Goal: Information Seeking & Learning: Check status

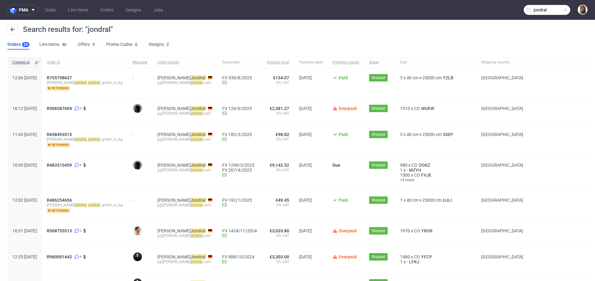
click at [563, 10] on span at bounding box center [565, 9] width 5 height 5
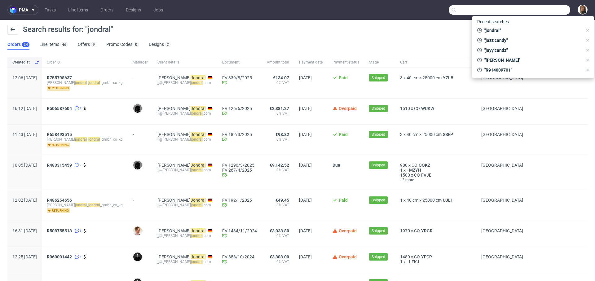
click at [547, 11] on input "text" at bounding box center [510, 10] width 122 height 10
paste input "DGAK"
type input "DGAK"
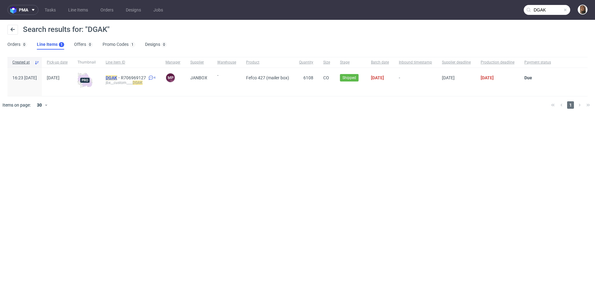
click at [117, 77] on mark "DGAK" at bounding box center [111, 77] width 11 height 5
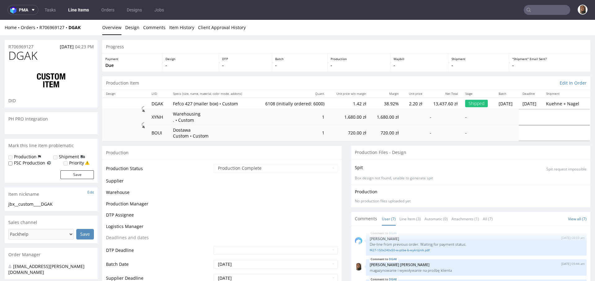
scroll to position [37, 0]
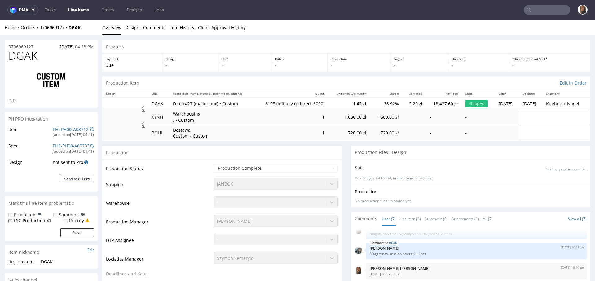
type input "6108"
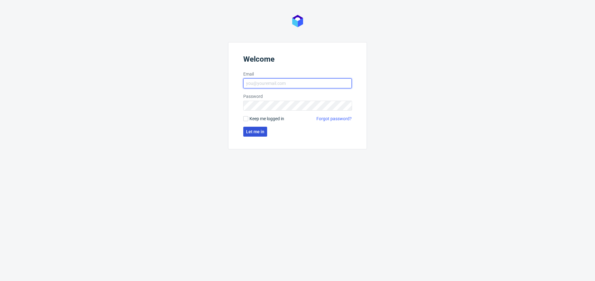
type input "[PERSON_NAME][EMAIL_ADDRESS][PERSON_NAME][DOMAIN_NAME]"
click at [249, 127] on button "Let me in" at bounding box center [255, 132] width 24 height 10
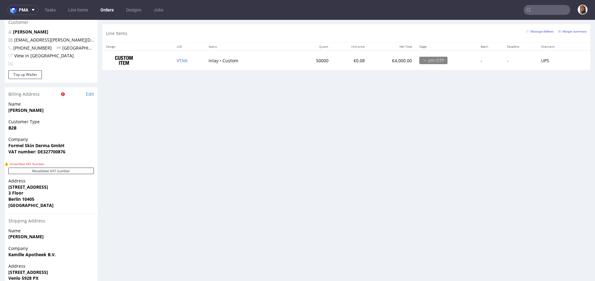
scroll to position [322, 0]
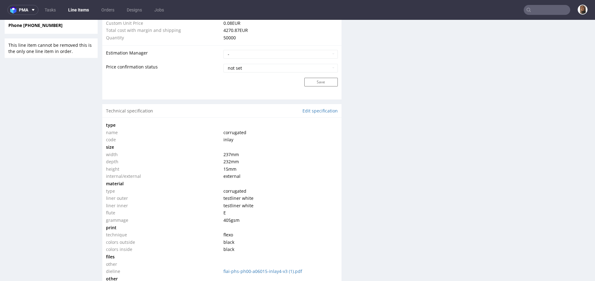
scroll to position [556, 0]
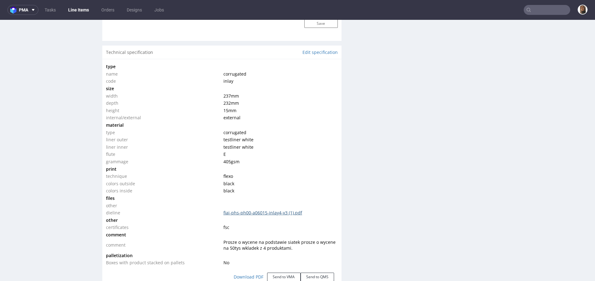
click link "fiai-phs-ph00-a06015-inlay4-v3 (1).pdf"
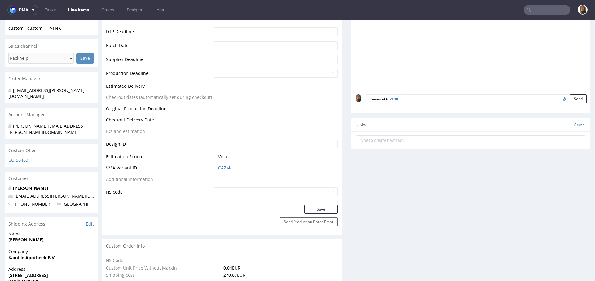
scroll to position [277, 0]
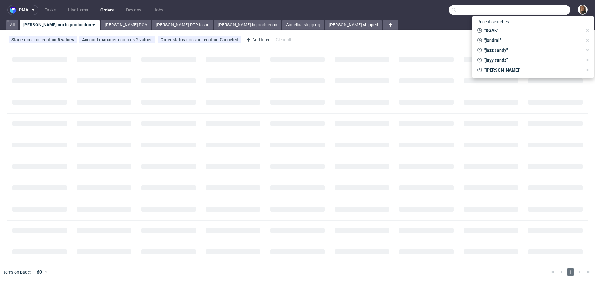
click at [536, 10] on input "text" at bounding box center [510, 10] width 122 height 10
paste input "simon.schlei@spiritofisland.de"
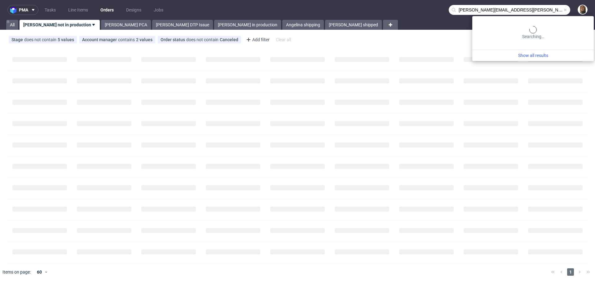
type input "simon.schlei@spiritofisland.de"
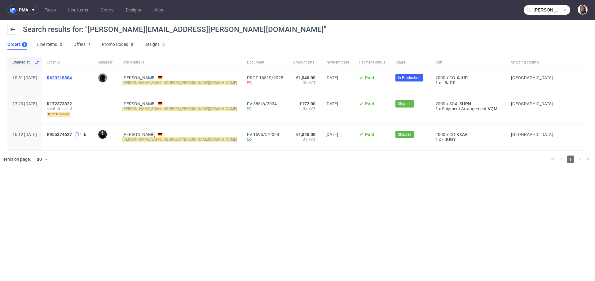
click at [72, 76] on span "R623215884" at bounding box center [59, 77] width 25 height 5
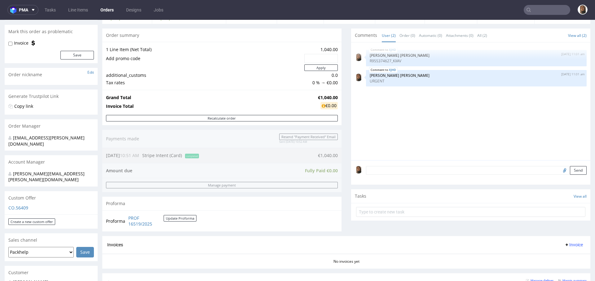
scroll to position [144, 0]
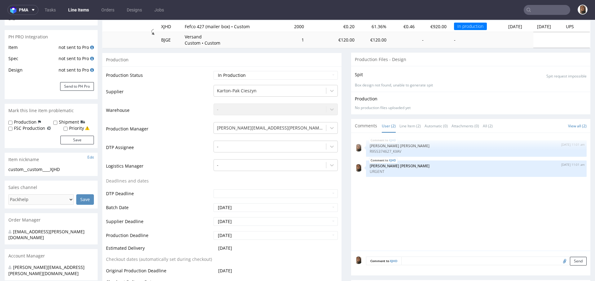
scroll to position [97, 0]
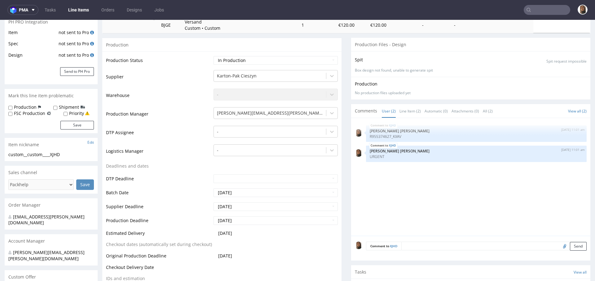
click at [545, 4] on nav "pma Tasks Line Items Orders Designs Jobs" at bounding box center [297, 10] width 595 height 20
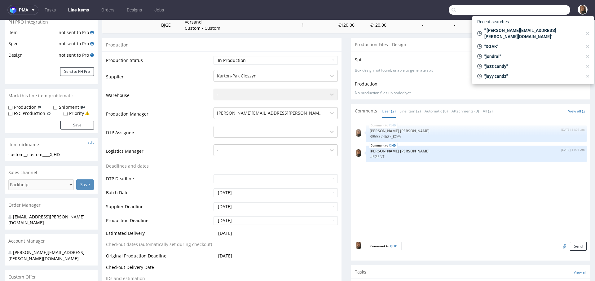
click at [550, 14] on input "text" at bounding box center [510, 10] width 122 height 10
paste input "Luca Andreazza"
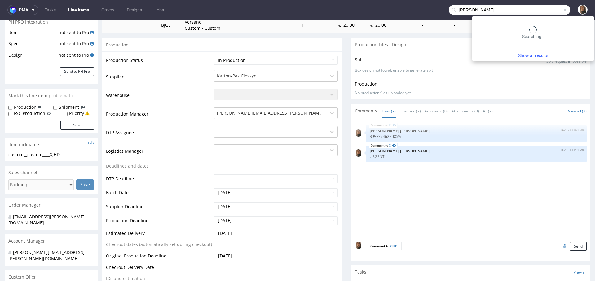
type input "Luca Andreazza"
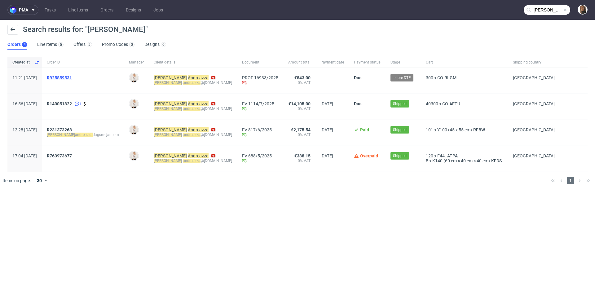
click at [72, 77] on span "R925859531" at bounding box center [59, 77] width 25 height 5
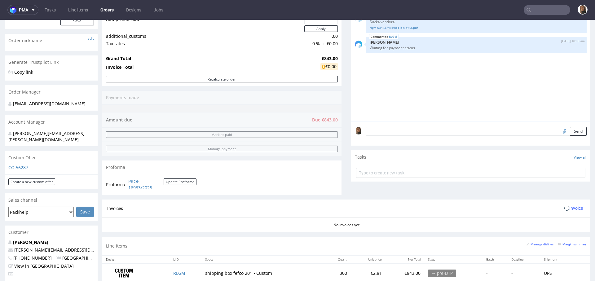
scroll to position [152, 0]
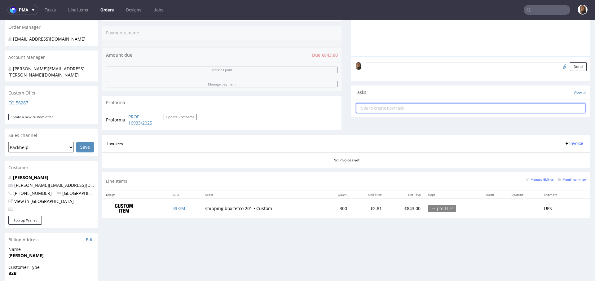
click at [381, 109] on input "text" at bounding box center [470, 108] width 229 height 10
type input "payment link"
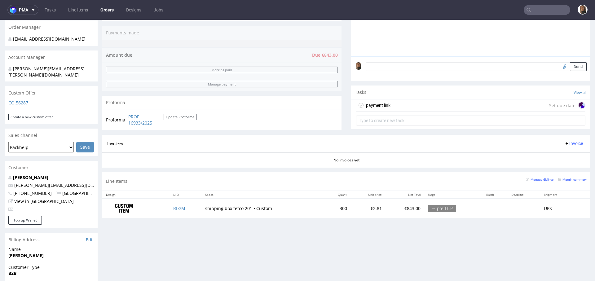
click at [476, 107] on div "payment link Set due date" at bounding box center [470, 105] width 229 height 12
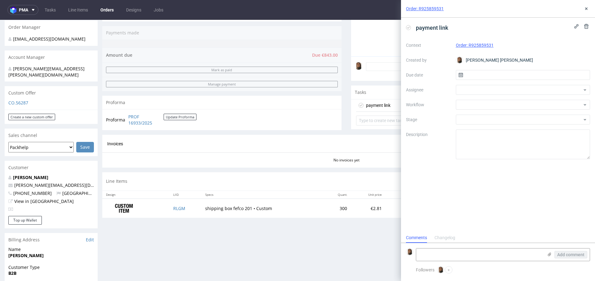
scroll to position [5, 0]
click at [478, 107] on div at bounding box center [523, 105] width 135 height 10
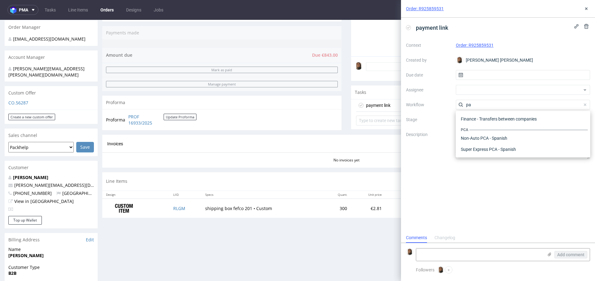
type input "p"
type input "stripe"
click at [527, 117] on div "Finance - Payment links - Stripe" at bounding box center [523, 115] width 130 height 11
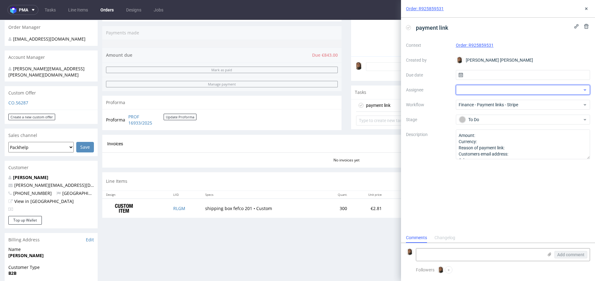
click at [494, 88] on div at bounding box center [523, 90] width 135 height 10
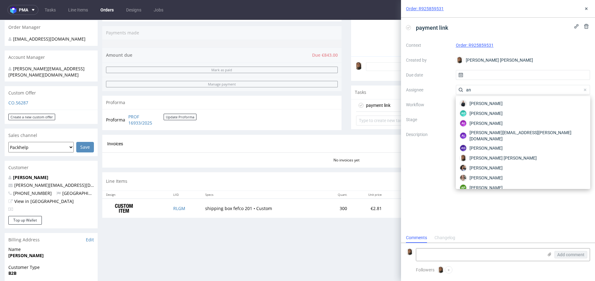
type input "a"
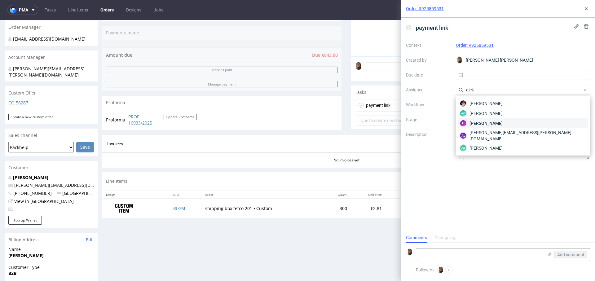
type input "alek"
click at [513, 126] on div "AŁ Aleksandra Łętowska" at bounding box center [523, 123] width 130 height 10
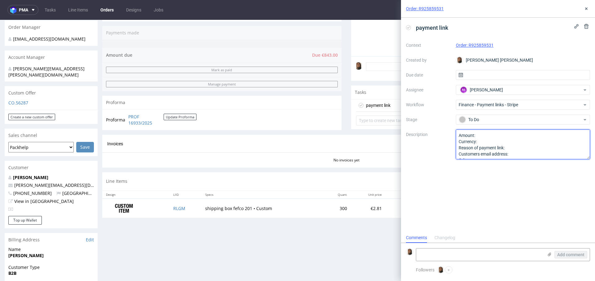
click at [492, 137] on textarea "Amount: Currency: Reason of payment link: Customers email address: Other:" at bounding box center [523, 145] width 135 height 30
click at [508, 141] on textarea "Amount: 843 Currency: Reason of payment link: Customers email address: Other:" at bounding box center [523, 145] width 135 height 30
click at [520, 148] on textarea "Amount: 843 Currency: EUR Reason of payment link: Customers email address: Othe…" at bounding box center [523, 145] width 135 height 30
click at [522, 154] on textarea "Amount: 843 Currency: EUR Reason of payment link: Customers email address: Othe…" at bounding box center [523, 145] width 135 height 30
paste textarea "luca.andreazza@dagsmejan.com"
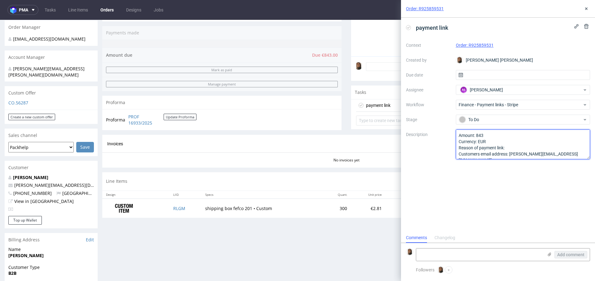
scroll to position [7, 0]
type textarea "Amount: 843 Currency: EUR Reason of payment link: Customers email address: luca…"
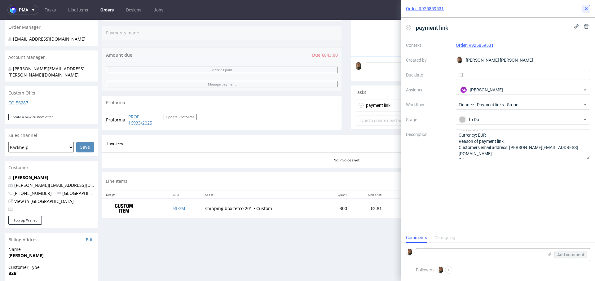
click at [588, 11] on icon at bounding box center [586, 8] width 5 height 5
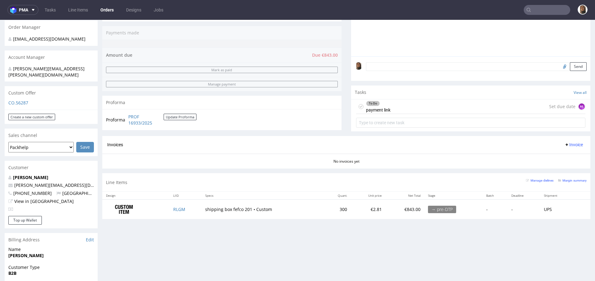
click at [547, 7] on input "text" at bounding box center [547, 10] width 46 height 10
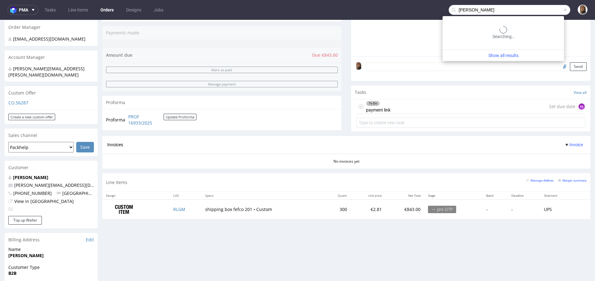
type input "dominik schulz"
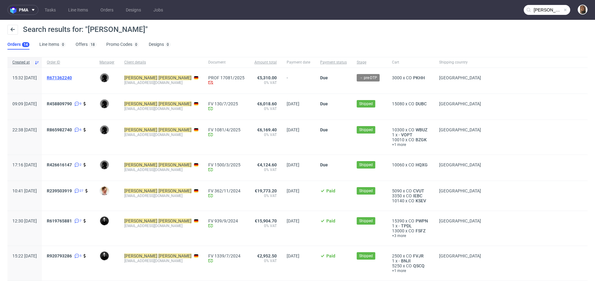
click at [72, 77] on span "R671362240" at bounding box center [59, 77] width 25 height 5
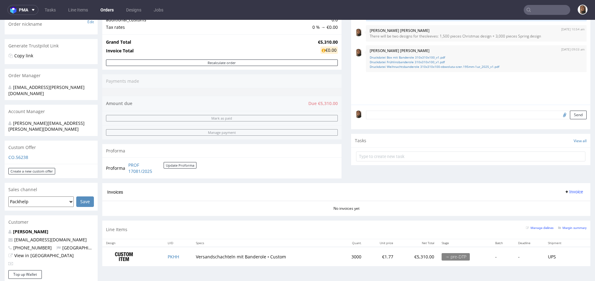
scroll to position [102, 0]
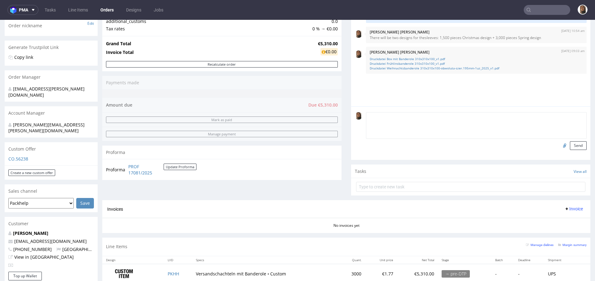
click at [395, 118] on textarea at bounding box center [476, 125] width 221 height 27
click at [428, 115] on textarea "split payment - 50% before prod, 50% after production" at bounding box center [476, 125] width 221 height 27
click at [503, 120] on textarea "split payment - 50% before production and 50% after production" at bounding box center [476, 125] width 221 height 27
type textarea "split payment - 50% before production and 50% after production"
click at [570, 144] on button "Send" at bounding box center [578, 145] width 17 height 9
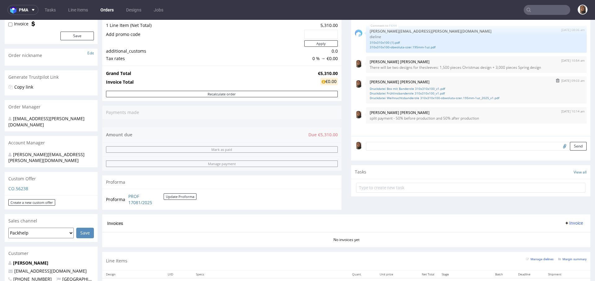
scroll to position [96, 0]
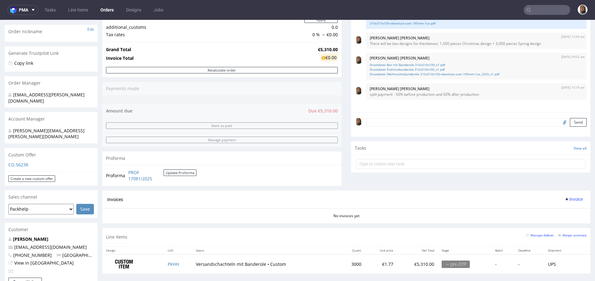
click at [392, 120] on textarea at bounding box center [476, 122] width 221 height 9
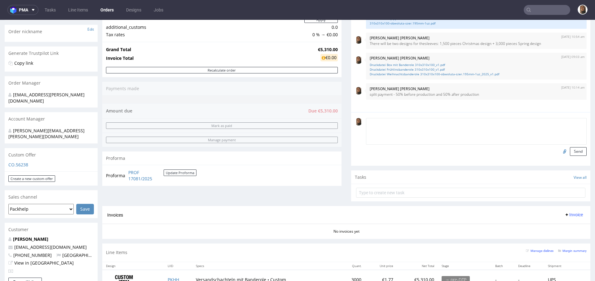
click at [533, 8] on input "text" at bounding box center [547, 10] width 46 height 10
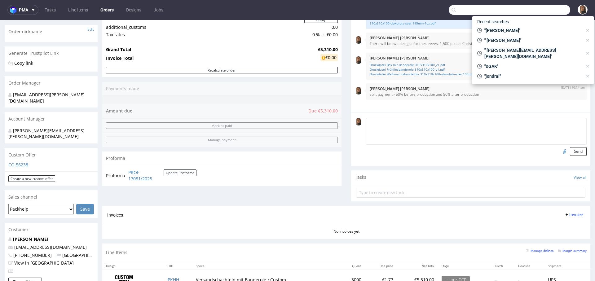
paste input "Keris Heading"
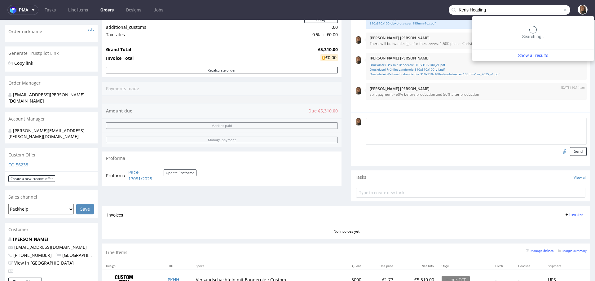
type input "Keris Heading"
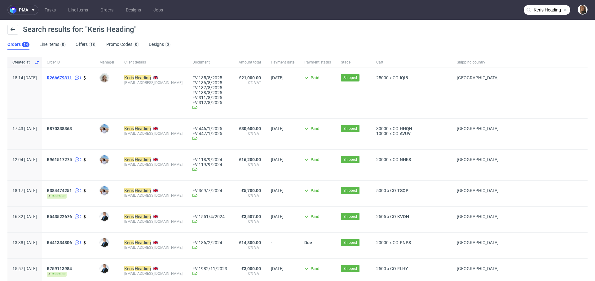
click at [72, 78] on span "R266679311" at bounding box center [59, 77] width 25 height 5
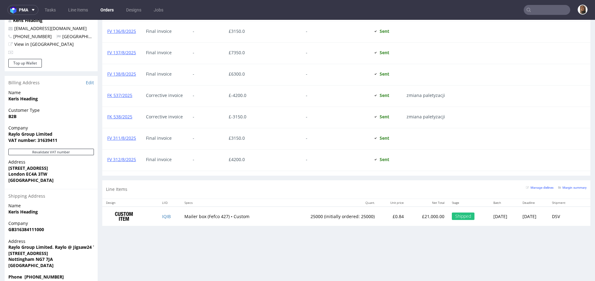
scroll to position [2, 0]
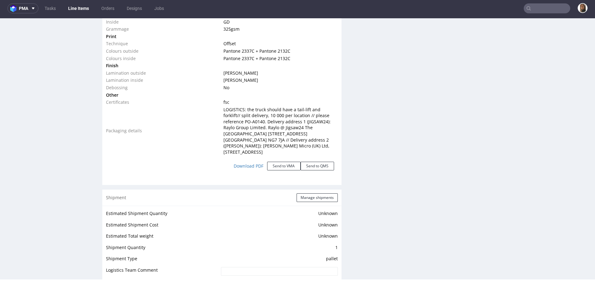
scroll to position [842, 0]
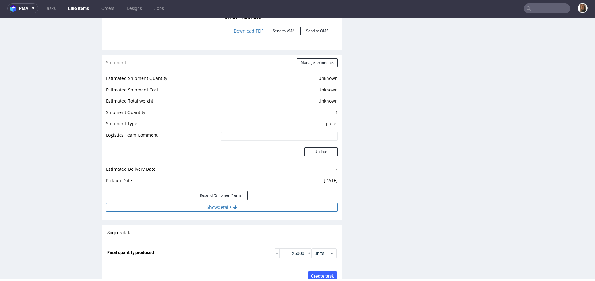
click at [208, 203] on button "Show details" at bounding box center [222, 207] width 232 height 9
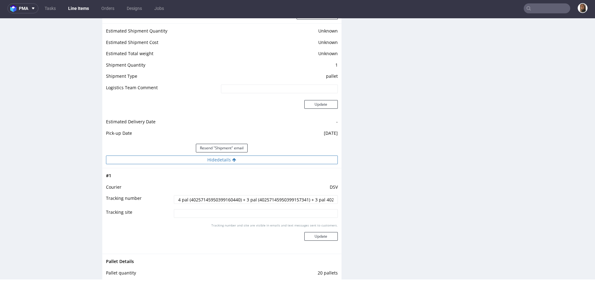
scroll to position [938, 0]
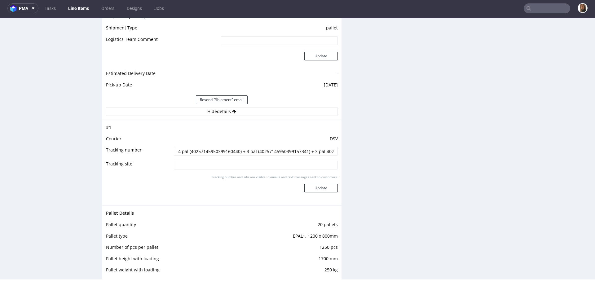
drag, startPoint x: 239, startPoint y: 145, endPoint x: 188, endPoint y: 144, distance: 50.8
click at [188, 147] on input "4 pal (40257145950399160440) + 3 pal (40257145950399157341) + 3 pal 40257145950…" at bounding box center [256, 151] width 164 height 9
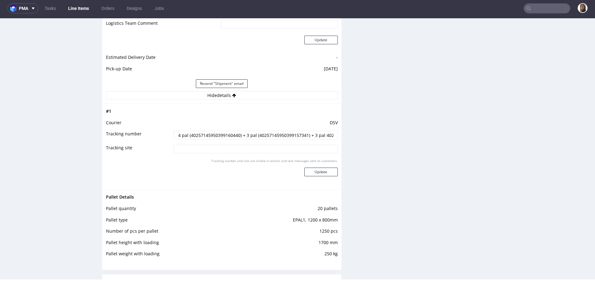
scroll to position [1007, 0]
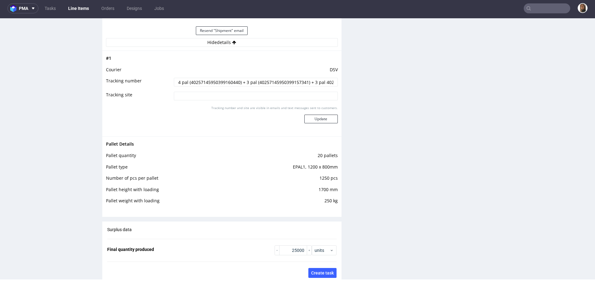
click at [306, 78] on input "4 pal (40257145950399160440) + 3 pal (40257145950399157341) + 3 pal 40257145950…" at bounding box center [256, 82] width 164 height 9
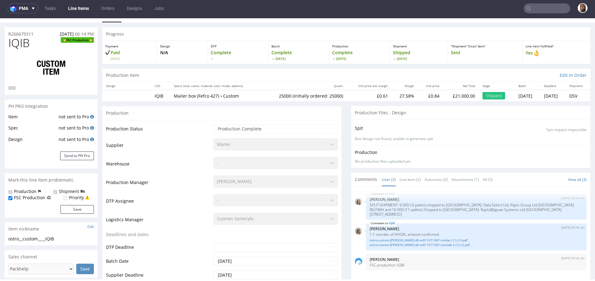
scroll to position [0, 0]
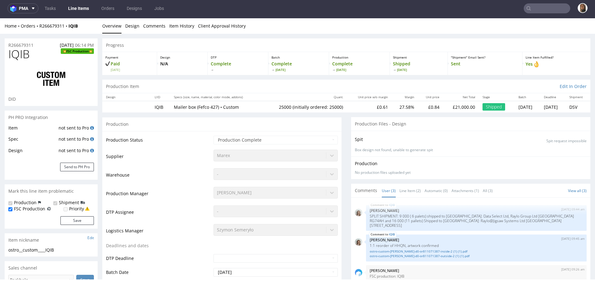
click at [537, 7] on input "text" at bounding box center [547, 8] width 46 height 10
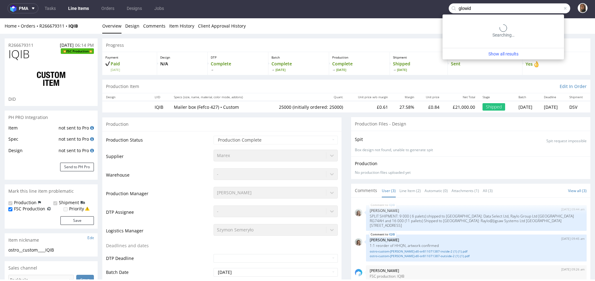
type input "glowid"
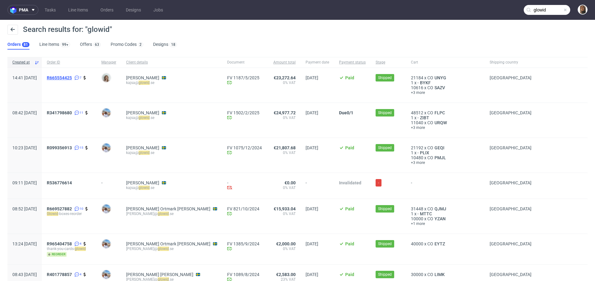
click at [72, 77] on span "R665554425" at bounding box center [59, 77] width 25 height 5
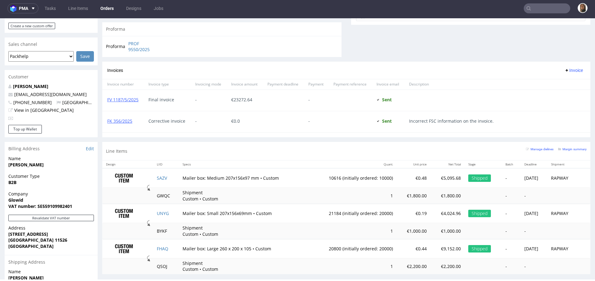
scroll to position [257, 0]
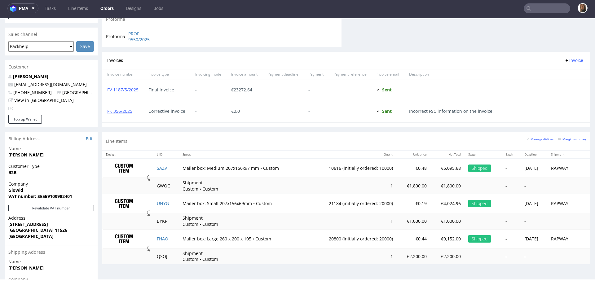
click at [549, 8] on input "text" at bounding box center [547, 8] width 46 height 10
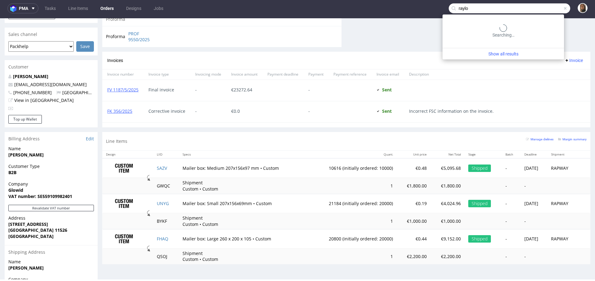
type input "raylo"
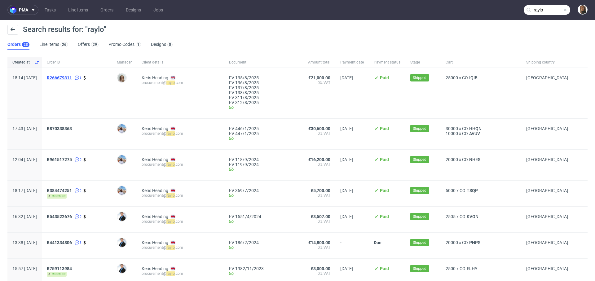
click at [72, 78] on span "R266679311" at bounding box center [59, 77] width 25 height 5
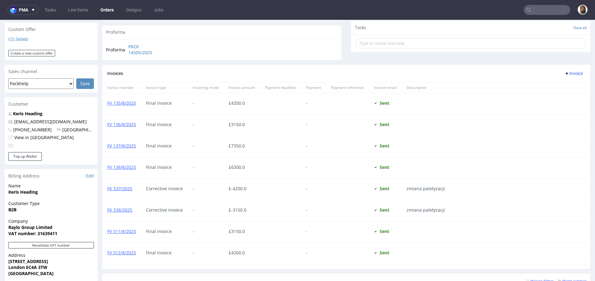
scroll to position [240, 0]
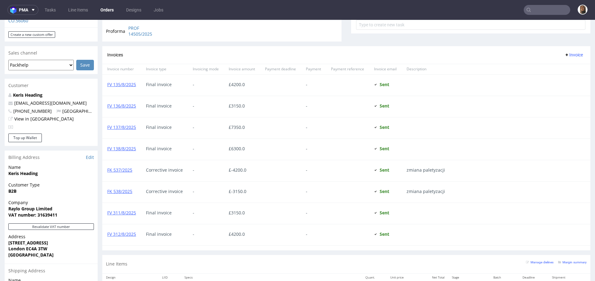
type input "raylo"
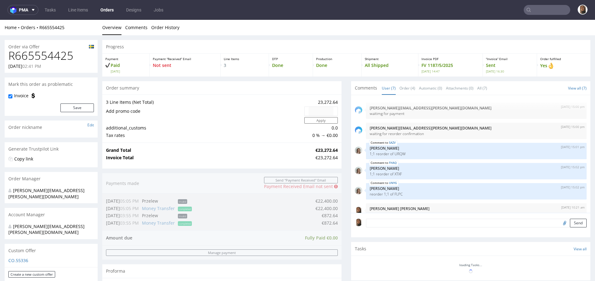
scroll to position [31, 0]
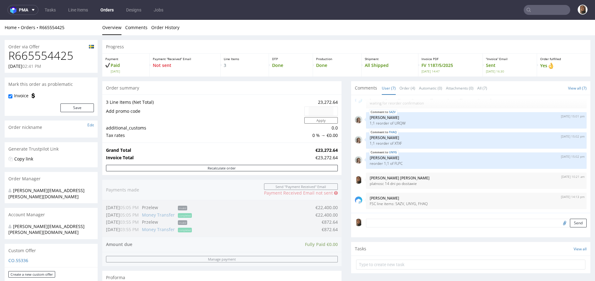
type input "glowid"
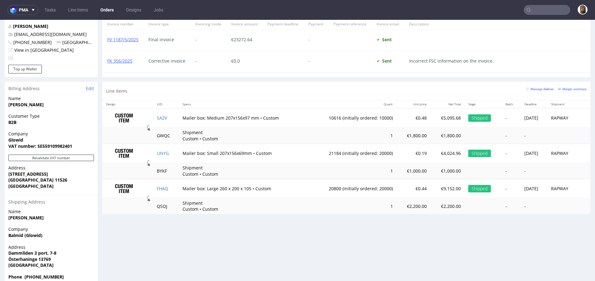
scroll to position [2, 0]
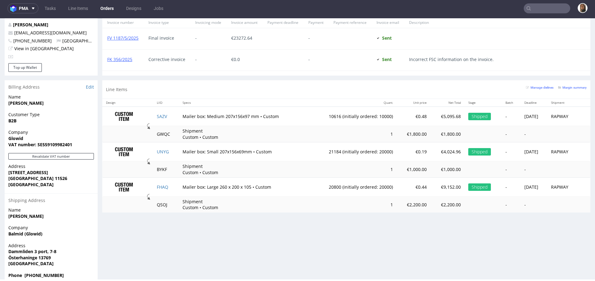
click at [176, 261] on div "Progress Payment Paid Fri 13 Jun Payment “Received” Email Not sent Line Items 3…" at bounding box center [346, 7] width 488 height 555
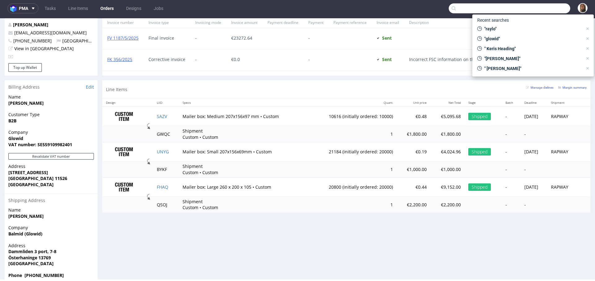
click at [550, 7] on input "text" at bounding box center [510, 8] width 122 height 10
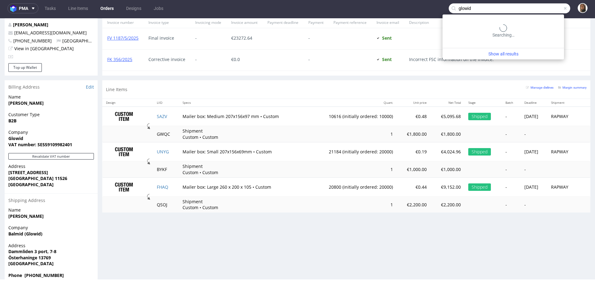
type input "glowid"
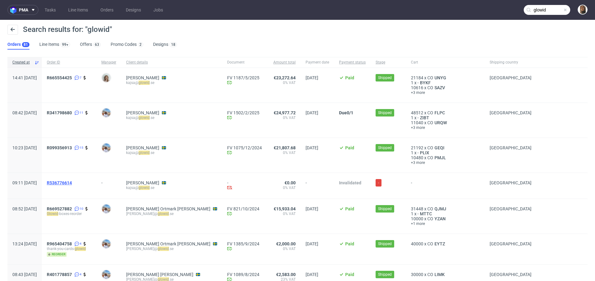
click at [72, 181] on span "R536776614" at bounding box center [59, 182] width 25 height 5
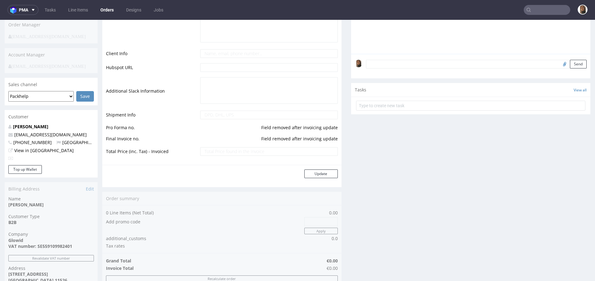
scroll to position [223, 0]
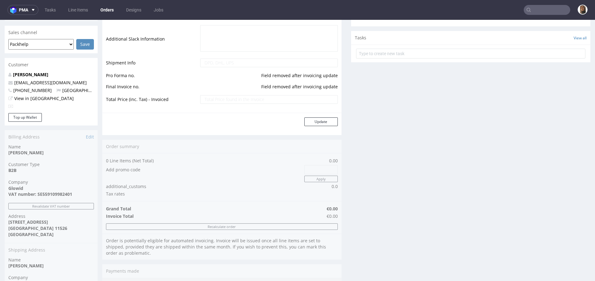
type input "glowid"
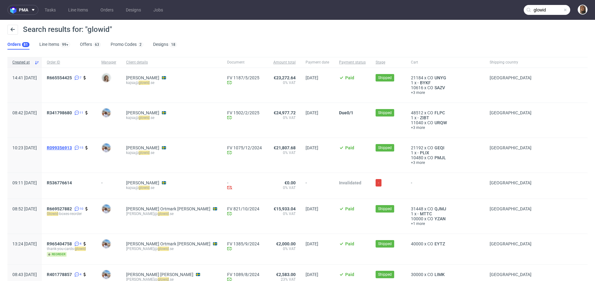
click at [72, 145] on span "R099356913" at bounding box center [59, 147] width 25 height 5
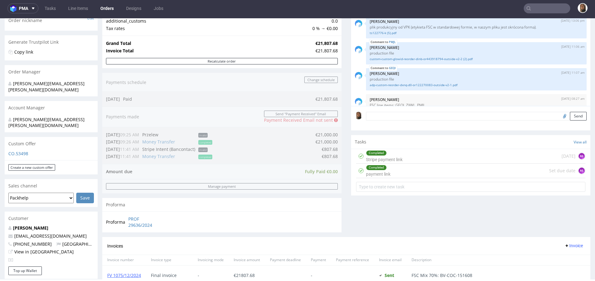
scroll to position [275, 0]
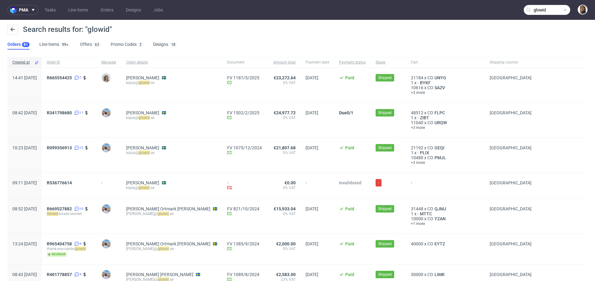
click at [548, 8] on input "glowid" at bounding box center [547, 10] width 46 height 10
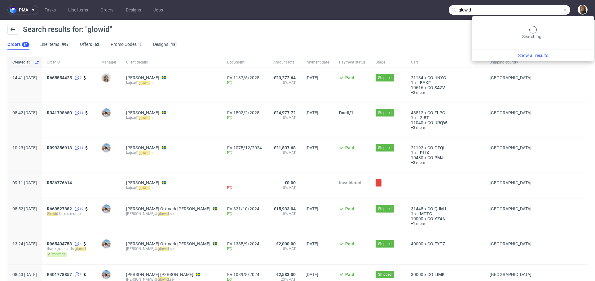
click at [548, 8] on input "glowid" at bounding box center [510, 10] width 122 height 10
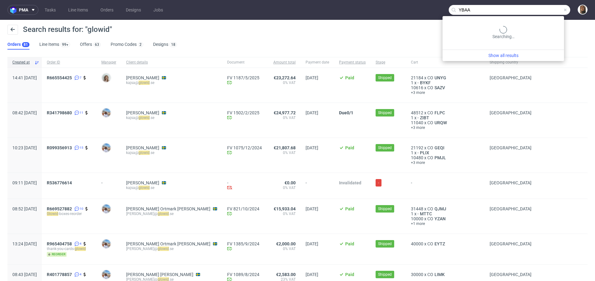
type input "YBAA"
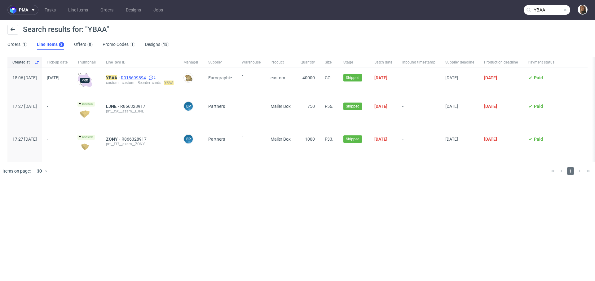
click at [147, 77] on span "R918699894" at bounding box center [134, 77] width 26 height 5
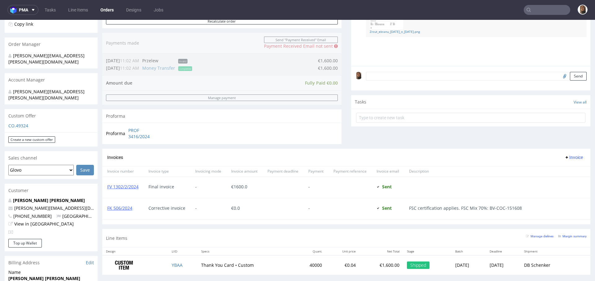
scroll to position [128, 0]
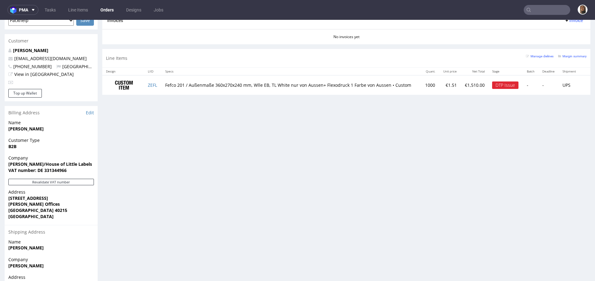
scroll to position [207, 0]
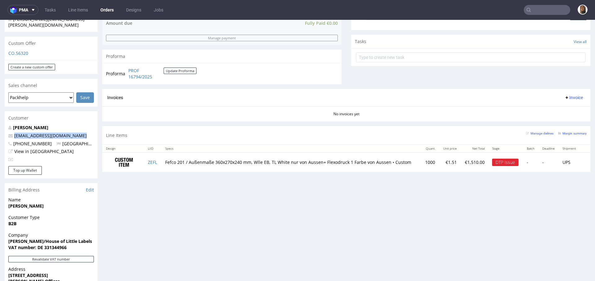
drag, startPoint x: 76, startPoint y: 123, endPoint x: 2, endPoint y: 122, distance: 73.8
click at [2, 122] on div "Order via Offer R406835357 01.08.2025 02:29 PM Mark this order as problematic I…" at bounding box center [297, 116] width 595 height 576
copy span "sary@houseoflittlelabels.com"
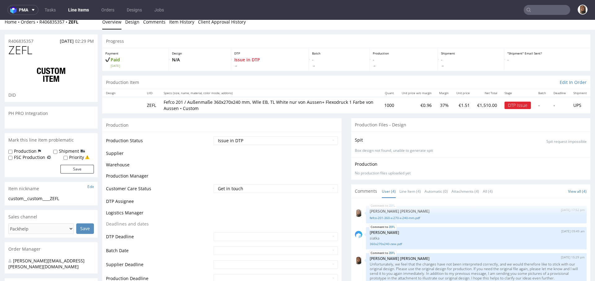
scroll to position [175, 0]
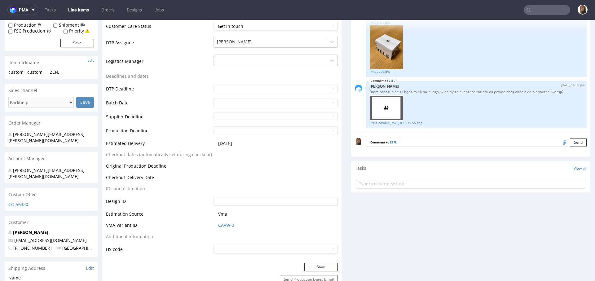
select select "in_progress"
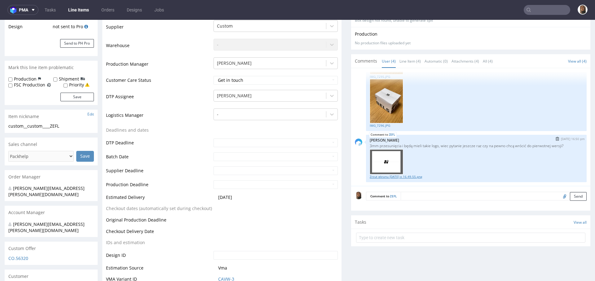
click at [389, 175] on link "Zrzut ekranu 2025-08-12 o 16.49.55.png" at bounding box center [476, 177] width 213 height 5
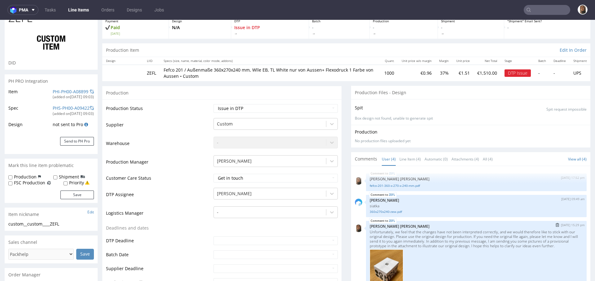
scroll to position [0, 0]
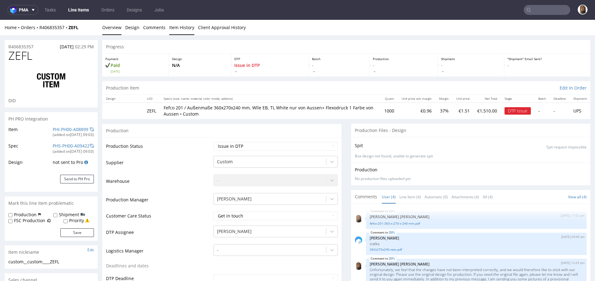
click at [176, 29] on link "Item History" at bounding box center [181, 27] width 25 height 15
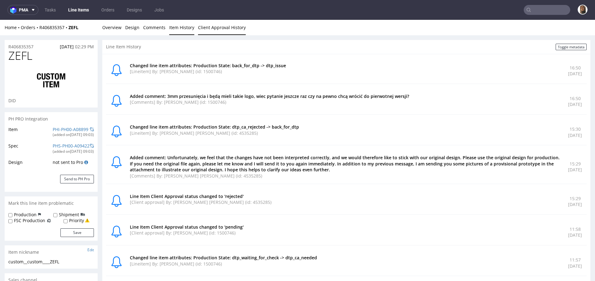
click at [216, 28] on link "Client Approval History" at bounding box center [222, 27] width 48 height 15
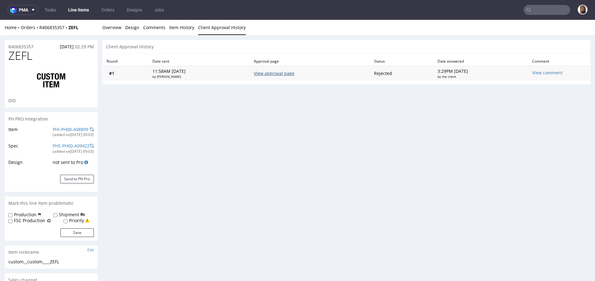
click at [277, 75] on link "View approval page" at bounding box center [274, 73] width 41 height 6
click at [289, 76] on td "View approval page" at bounding box center [310, 73] width 120 height 15
click at [287, 72] on link "View approval page" at bounding box center [274, 73] width 41 height 6
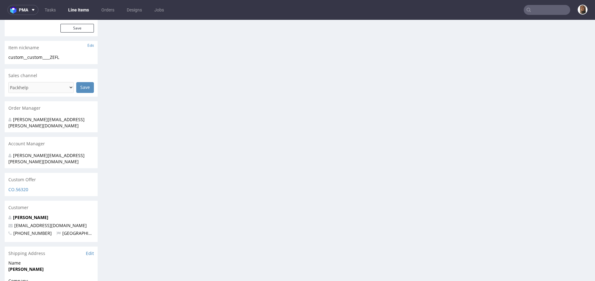
scroll to position [219, 0]
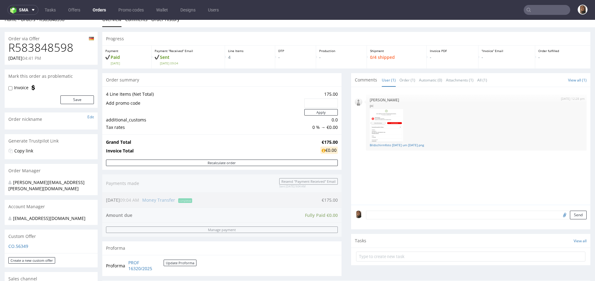
scroll to position [9, 0]
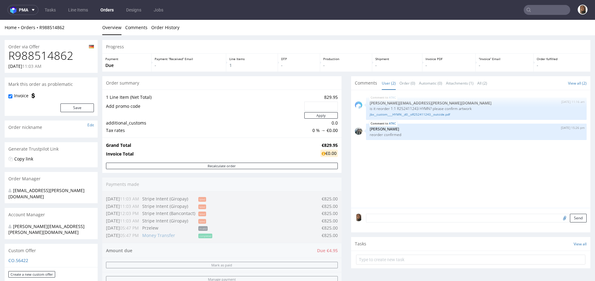
click at [52, 59] on h1 "R988514862" at bounding box center [51, 56] width 86 height 12
copy h1 "R988514862"
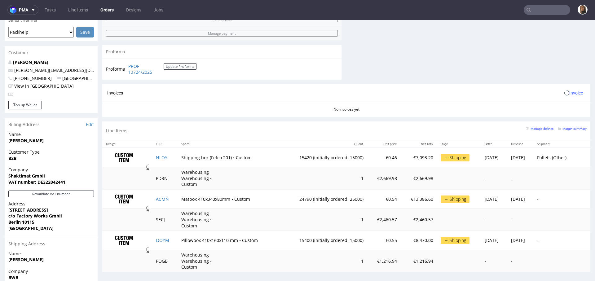
scroll to position [303, 0]
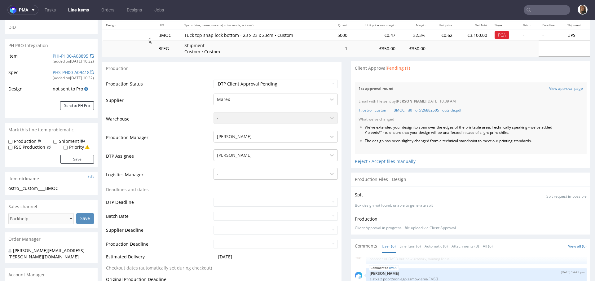
scroll to position [50, 0]
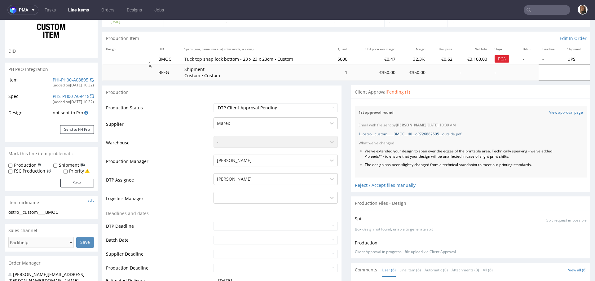
click at [427, 135] on link "1. ostro__custom____BMOC__d0__oR726882505__outside.pdf" at bounding box center [410, 133] width 103 height 5
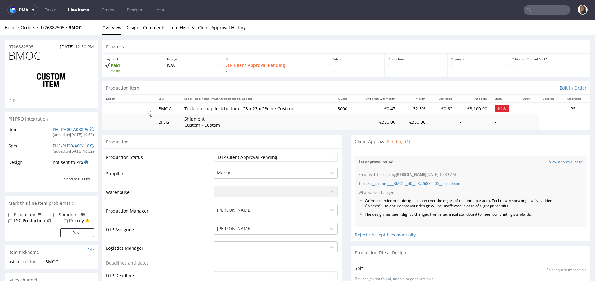
click at [529, 13] on input "text" at bounding box center [547, 10] width 46 height 10
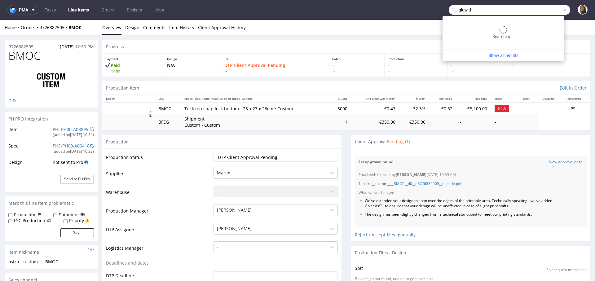
type input "glowid"
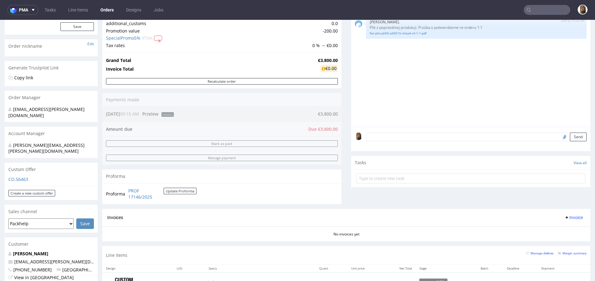
scroll to position [169, 0]
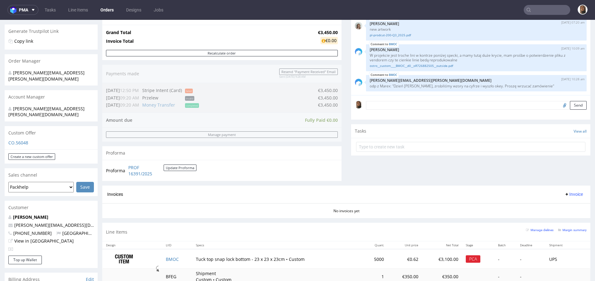
scroll to position [173, 0]
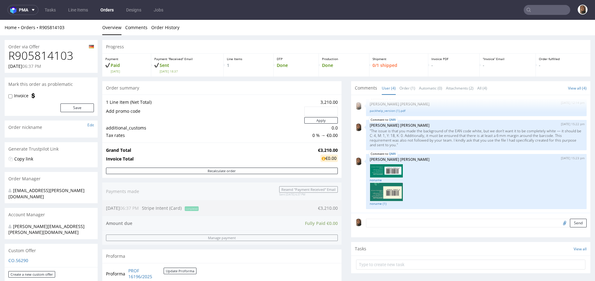
click at [60, 53] on h1 "R905814103" at bounding box center [51, 56] width 86 height 12
copy h1 "R905814103"
